Goal: Task Accomplishment & Management: Complete application form

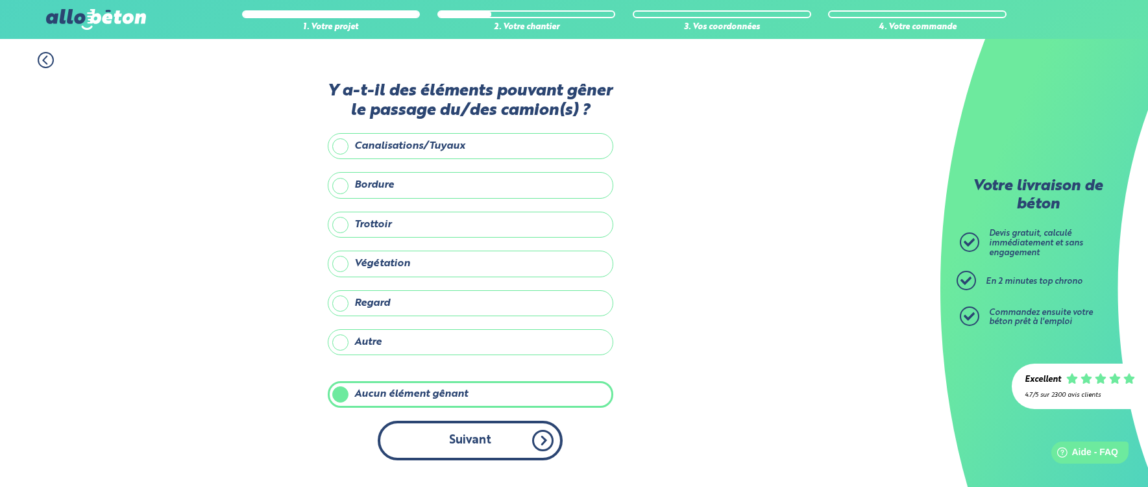
click at [473, 450] on button "Suivant" at bounding box center [470, 441] width 185 height 40
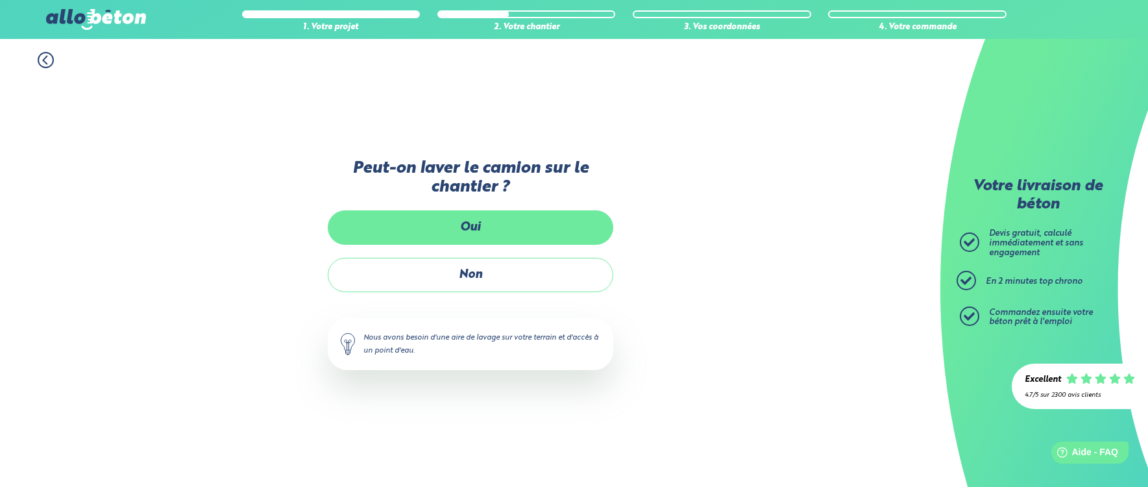
click at [467, 234] on label "Oui" at bounding box center [471, 227] width 286 height 34
click at [0, 0] on input "Oui" at bounding box center [0, 0] width 0 height 0
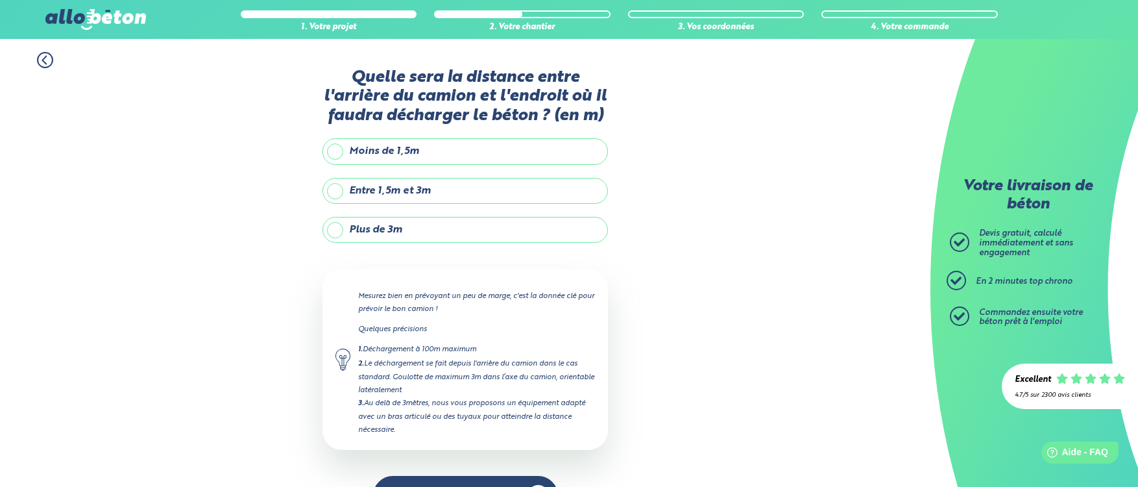
click at [404, 191] on label "Entre 1,5m et 3m" at bounding box center [466, 191] width 286 height 26
click at [0, 0] on input "Entre 1,5m et 3m" at bounding box center [0, 0] width 0 height 0
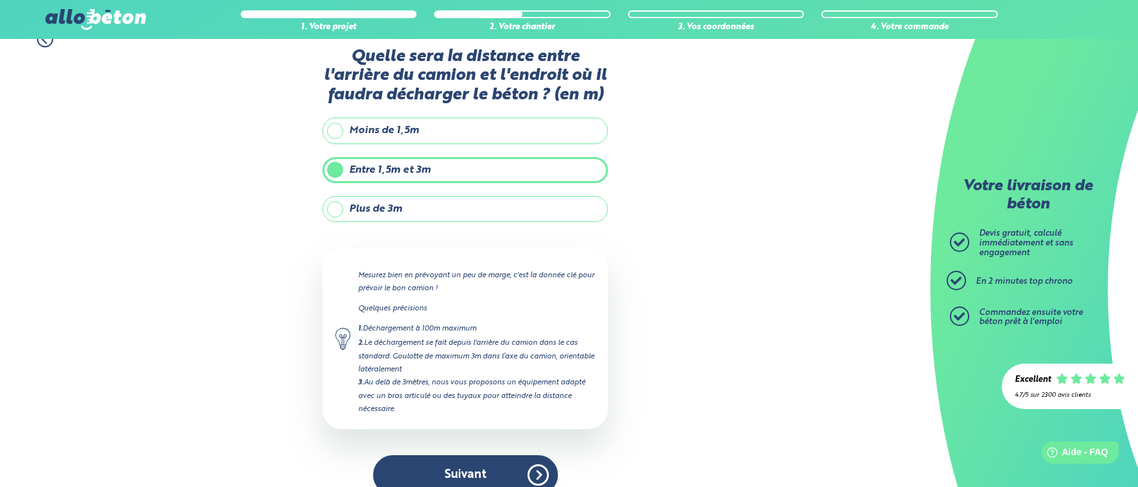
scroll to position [42, 0]
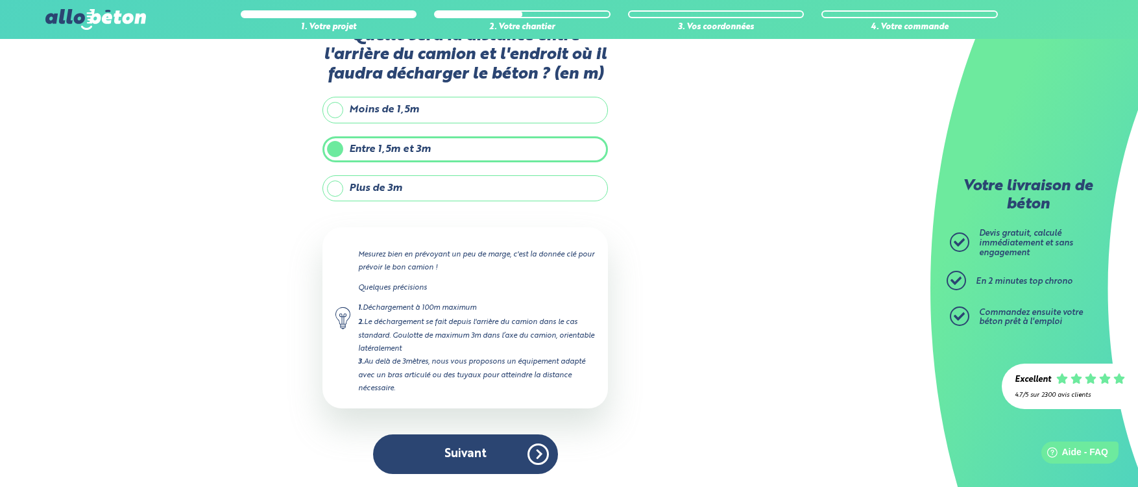
click at [470, 463] on button "Suivant" at bounding box center [465, 454] width 185 height 40
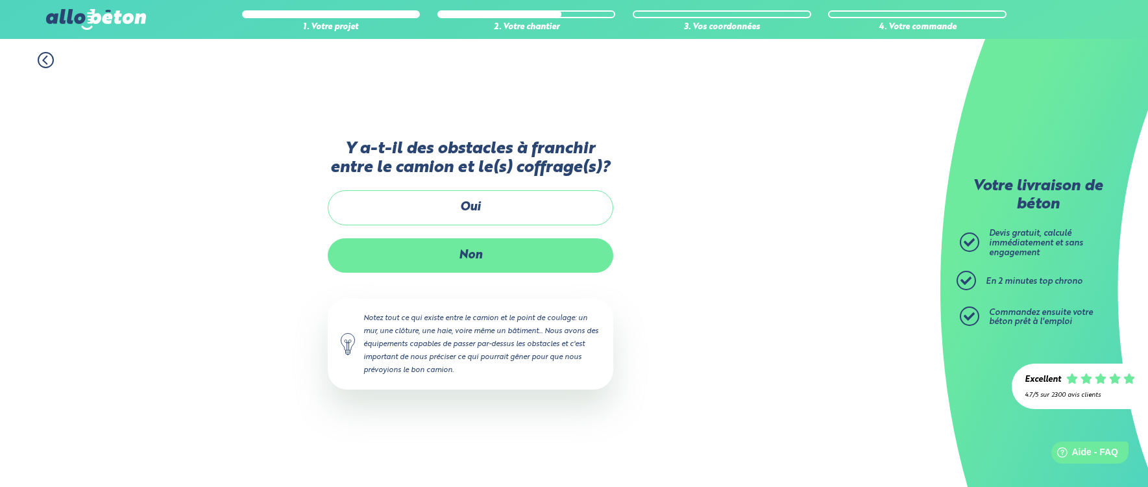
click at [487, 250] on label "Non" at bounding box center [471, 255] width 286 height 34
click at [0, 0] on input "Non" at bounding box center [0, 0] width 0 height 0
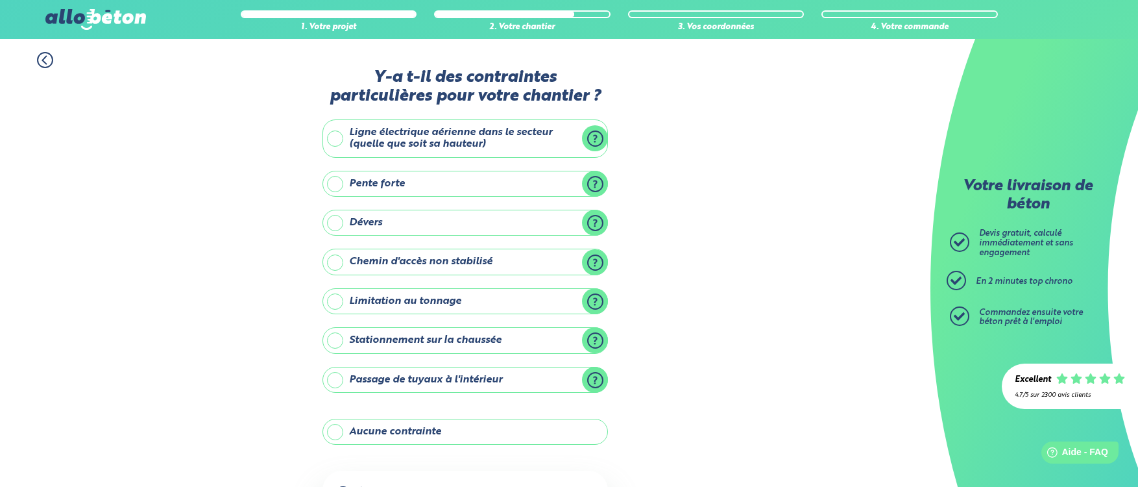
click at [416, 435] on label "Aucune contrainte" at bounding box center [466, 432] width 286 height 26
click at [0, 0] on input "Aucune contrainte" at bounding box center [0, 0] width 0 height 0
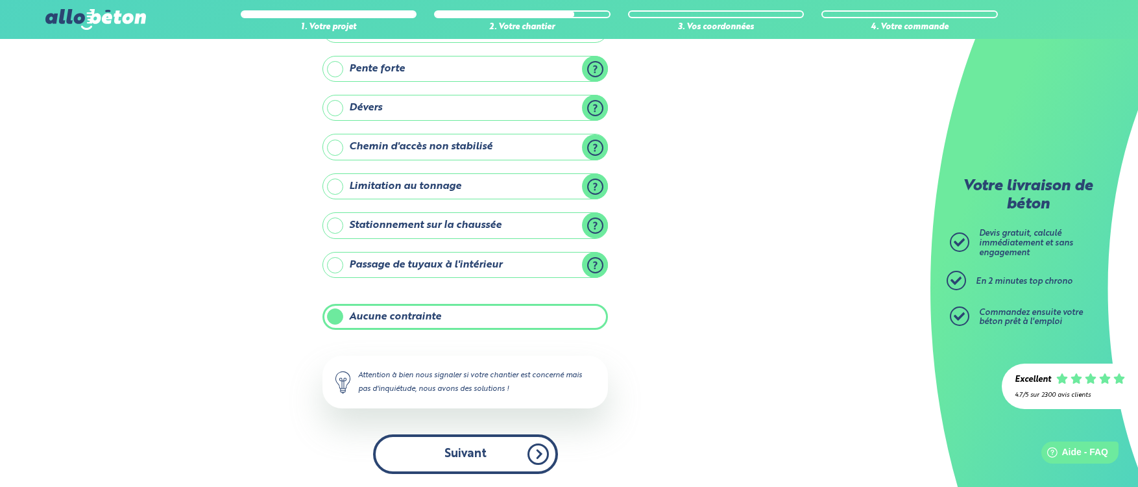
click at [462, 451] on button "Suivant" at bounding box center [465, 454] width 185 height 40
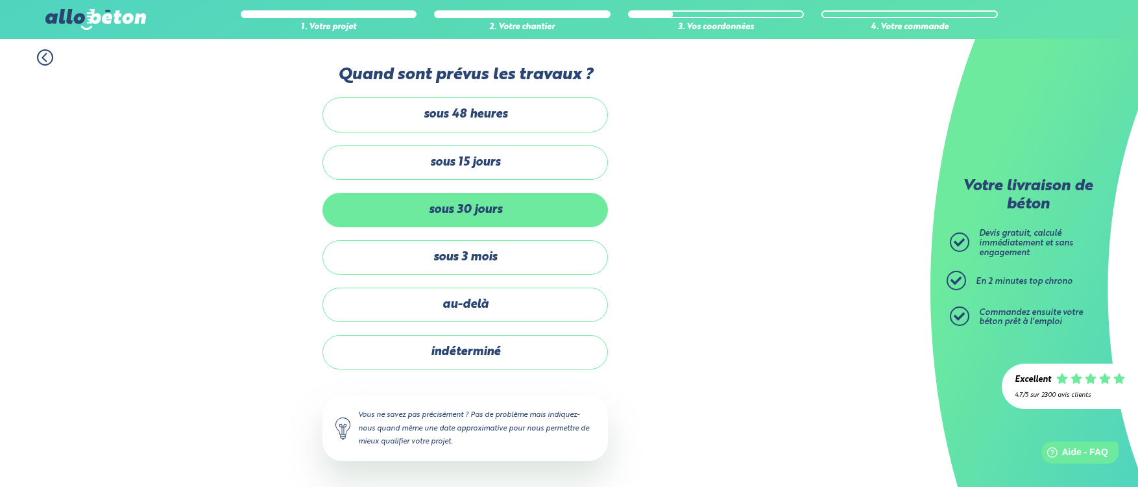
click at [489, 217] on label "sous 30 jours" at bounding box center [466, 210] width 286 height 34
click at [0, 0] on input "sous 30 jours" at bounding box center [0, 0] width 0 height 0
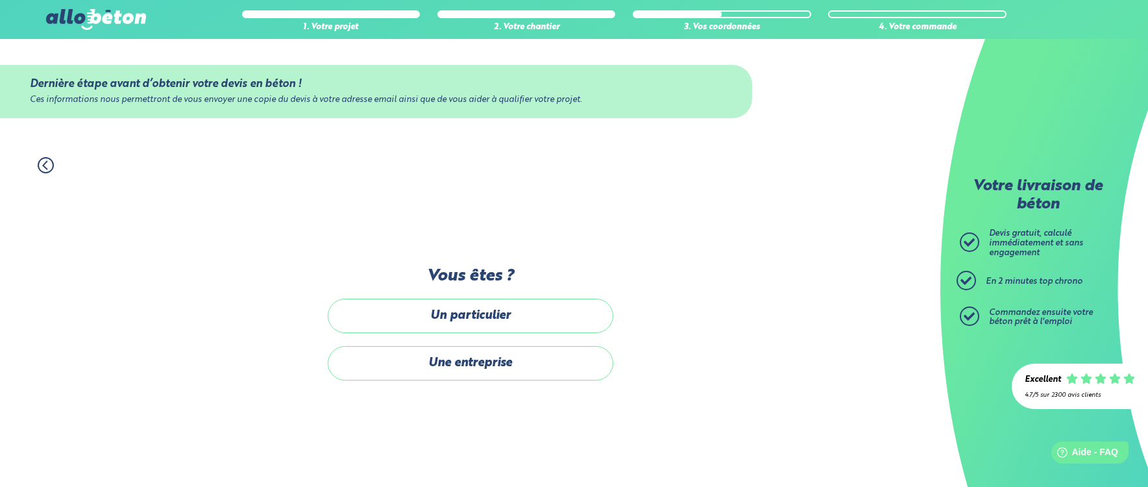
click at [487, 316] on label "Un particulier" at bounding box center [471, 316] width 286 height 34
click at [0, 0] on input "Un particulier" at bounding box center [0, 0] width 0 height 0
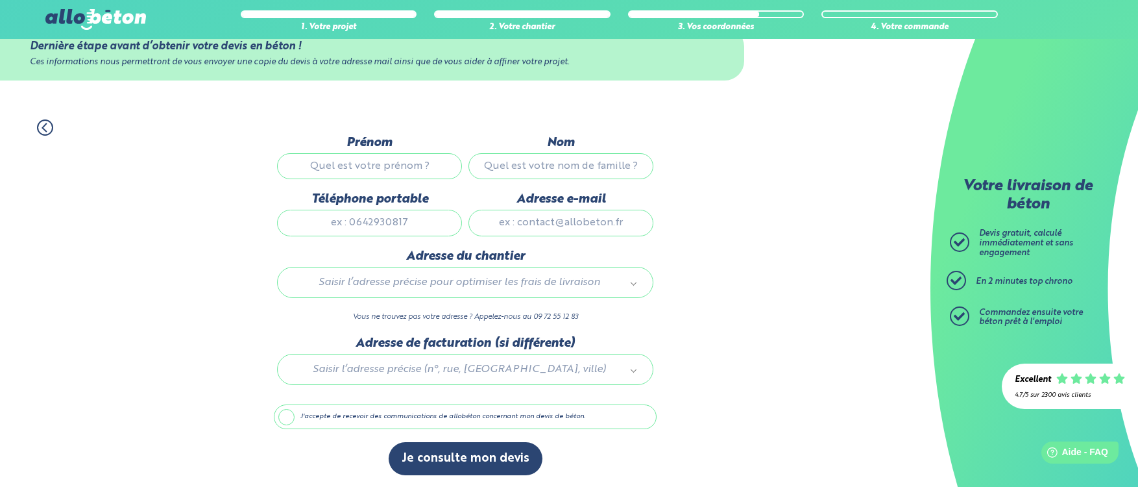
scroll to position [39, 0]
click at [565, 371] on div at bounding box center [465, 366] width 383 height 62
